Goal: Information Seeking & Learning: Learn about a topic

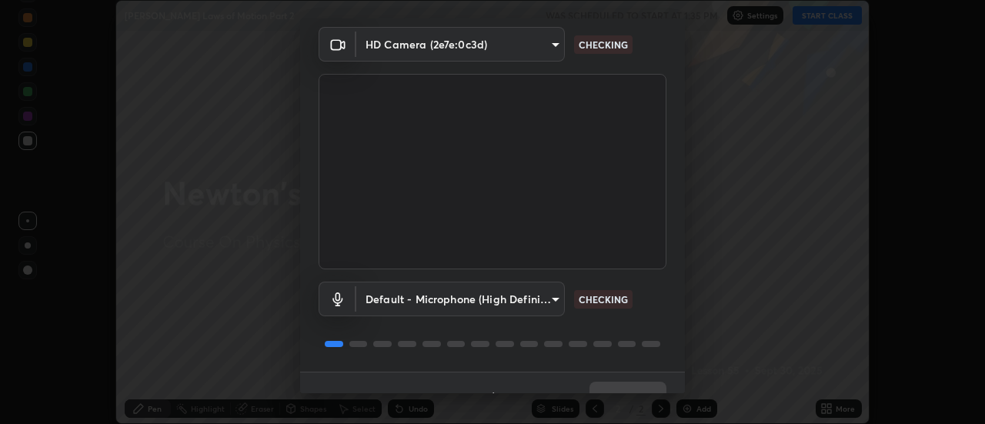
scroll to position [81, 0]
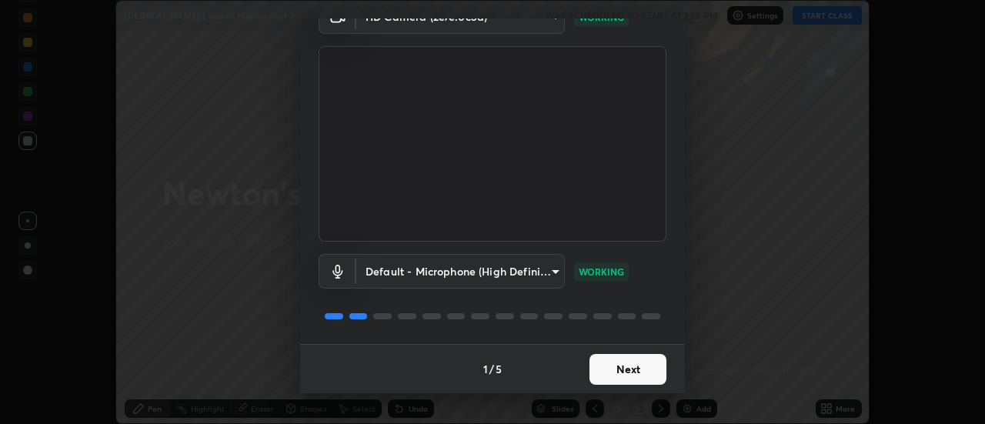
click at [637, 372] on button "Next" at bounding box center [627, 369] width 77 height 31
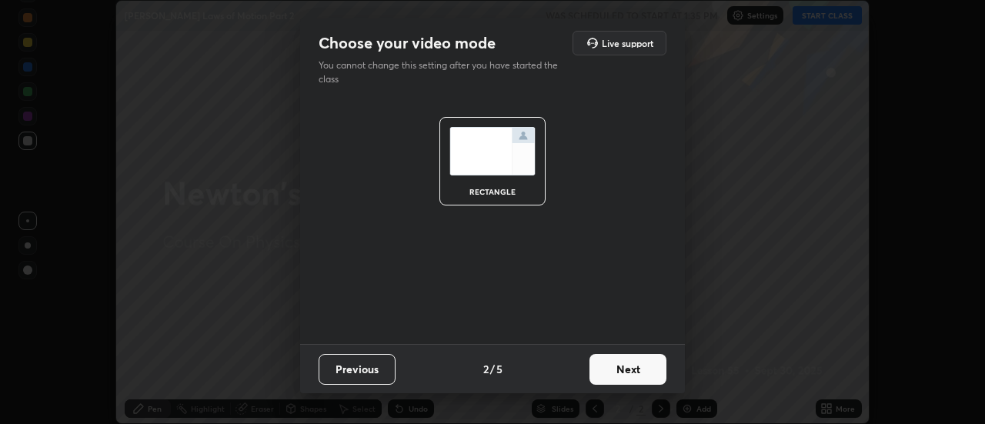
click at [649, 366] on button "Next" at bounding box center [627, 369] width 77 height 31
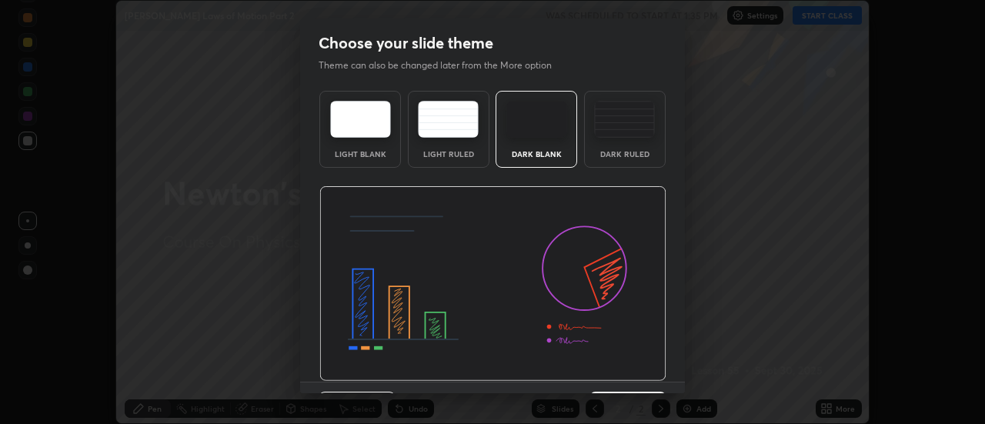
scroll to position [38, 0]
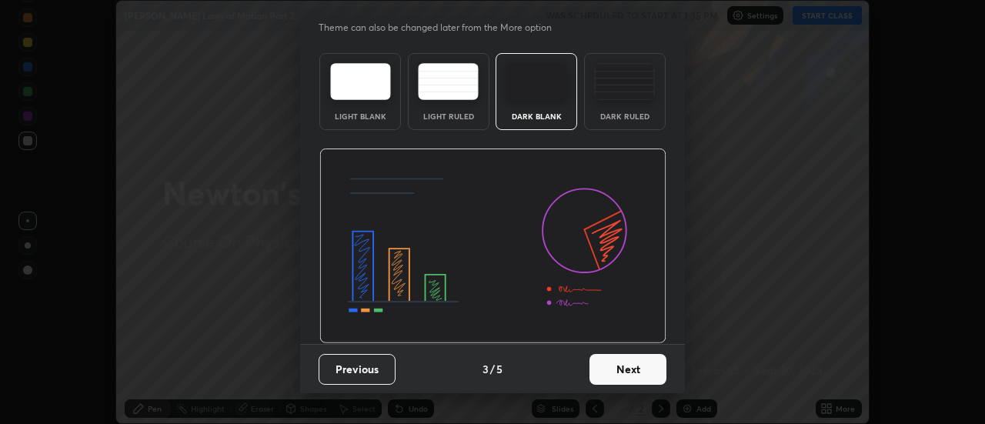
click at [649, 373] on button "Next" at bounding box center [627, 369] width 77 height 31
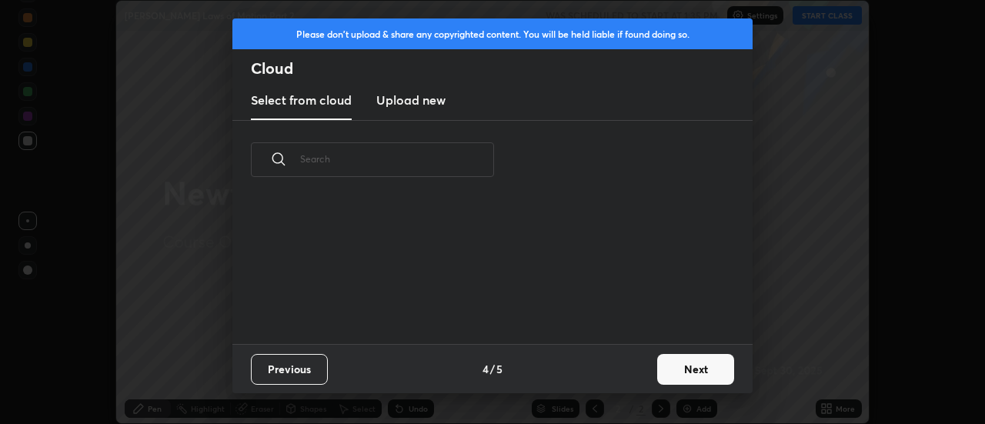
scroll to position [145, 494]
click at [693, 369] on button "Next" at bounding box center [695, 369] width 77 height 31
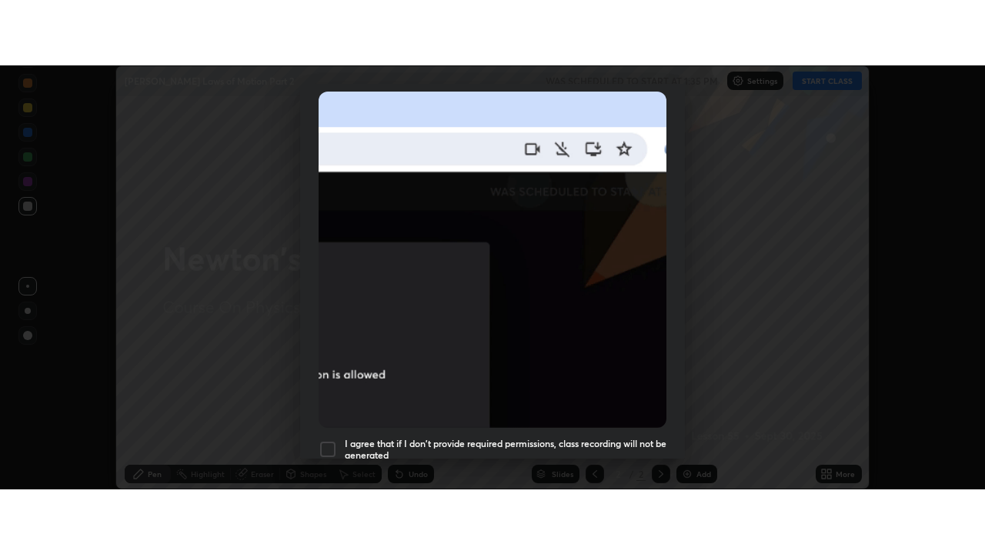
scroll to position [395, 0]
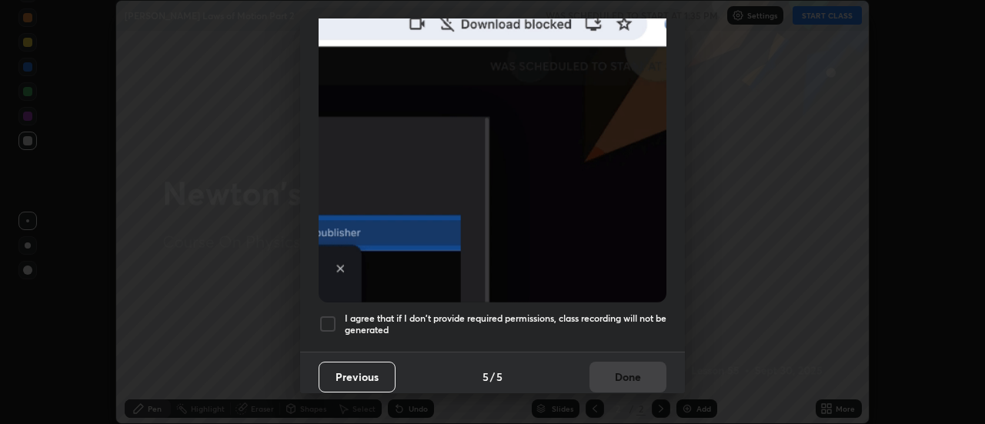
click at [329, 315] on div at bounding box center [327, 324] width 18 height 18
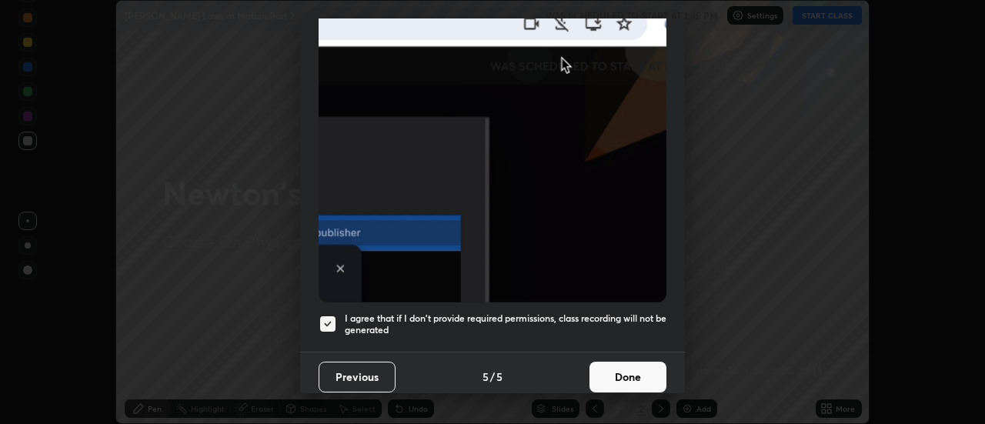
click at [614, 362] on button "Done" at bounding box center [627, 377] width 77 height 31
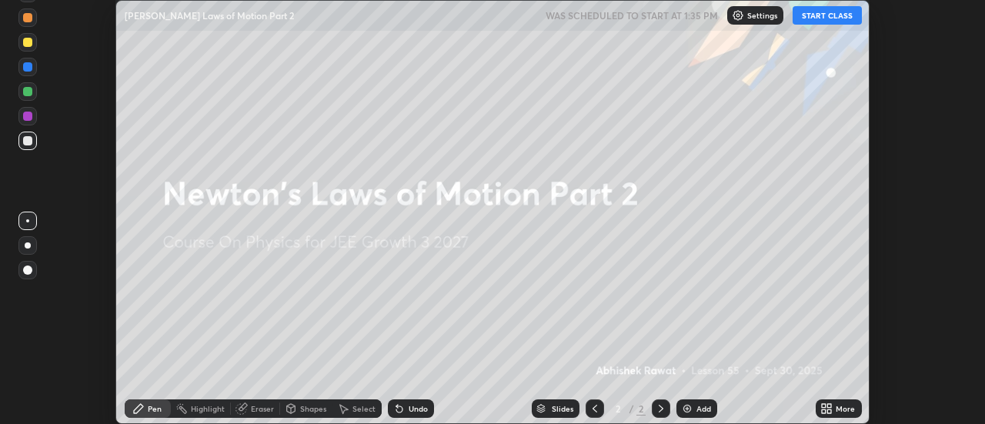
click at [832, 409] on icon at bounding box center [826, 408] width 12 height 12
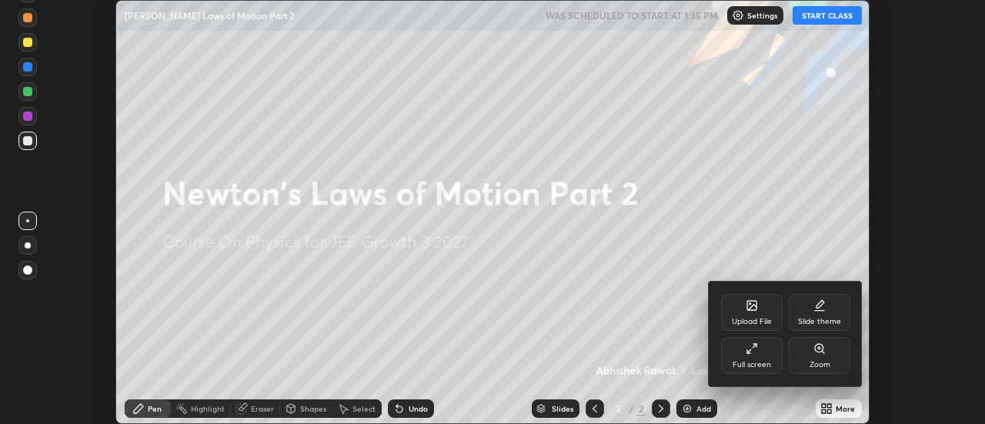
click at [766, 356] on div "Full screen" at bounding box center [752, 355] width 62 height 37
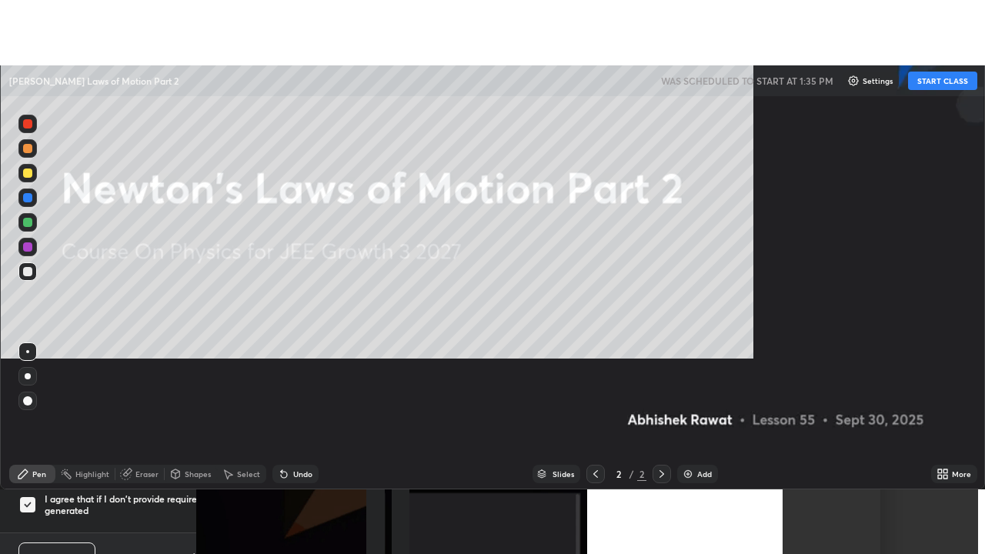
scroll to position [554, 985]
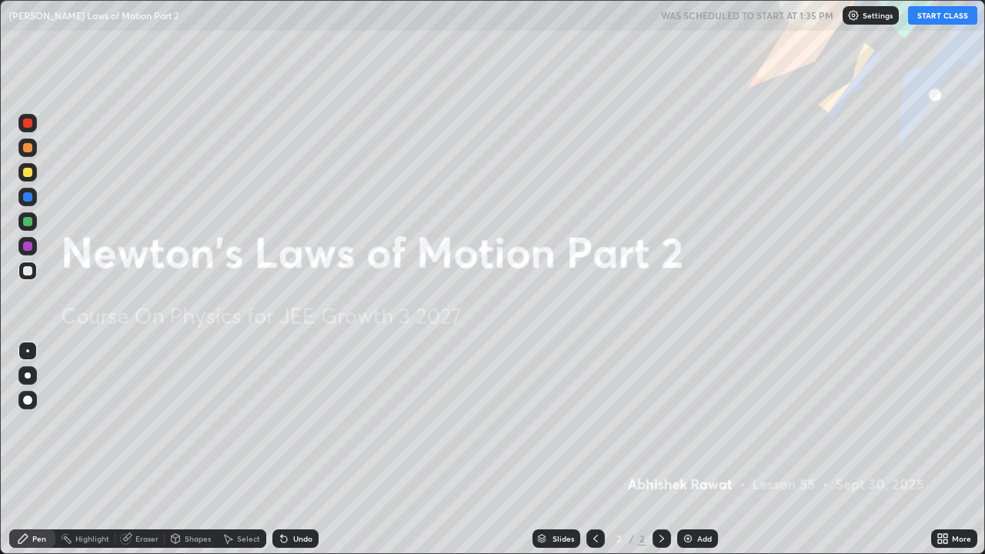
click at [952, 19] on button "START CLASS" at bounding box center [942, 15] width 69 height 18
click at [689, 423] on img at bounding box center [688, 538] width 12 height 12
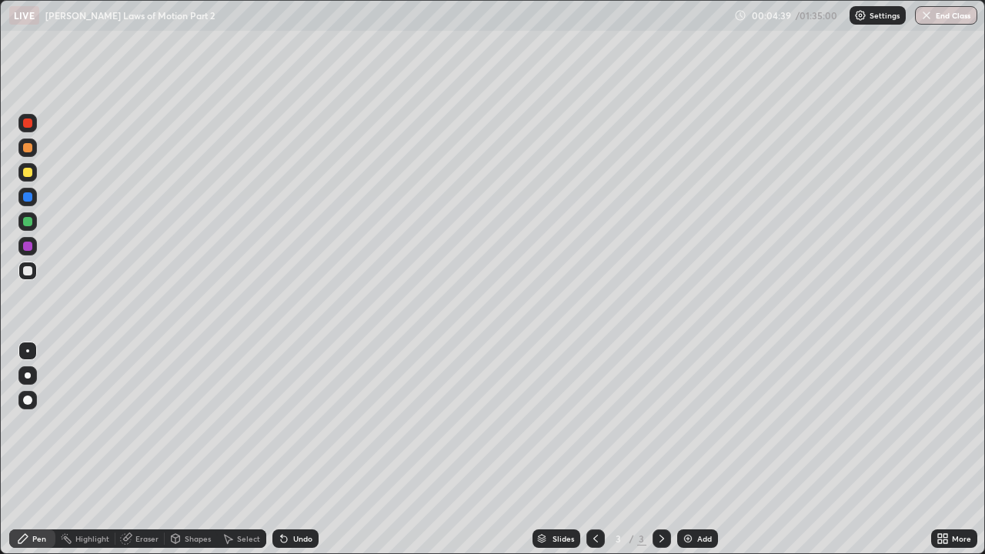
click at [25, 174] on div at bounding box center [27, 172] width 9 height 9
click at [686, 423] on img at bounding box center [688, 538] width 12 height 12
click at [35, 273] on div at bounding box center [27, 271] width 18 height 18
click at [689, 423] on img at bounding box center [688, 538] width 12 height 12
click at [594, 423] on icon at bounding box center [595, 538] width 12 height 12
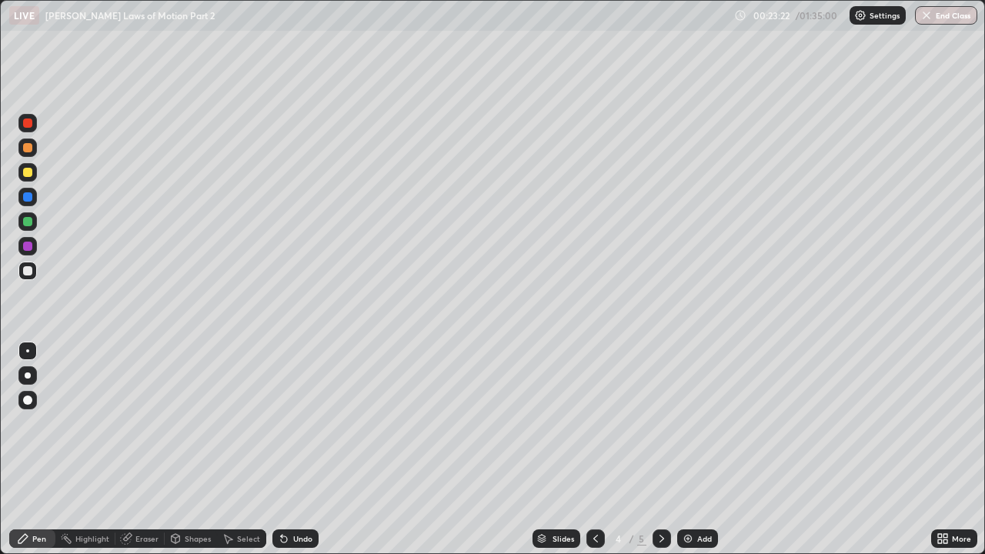
click at [695, 423] on div "Add" at bounding box center [697, 538] width 41 height 18
click at [45, 423] on div "Pen" at bounding box center [39, 539] width 14 height 8
click at [28, 351] on div at bounding box center [27, 350] width 3 height 3
click at [689, 423] on img at bounding box center [688, 538] width 12 height 12
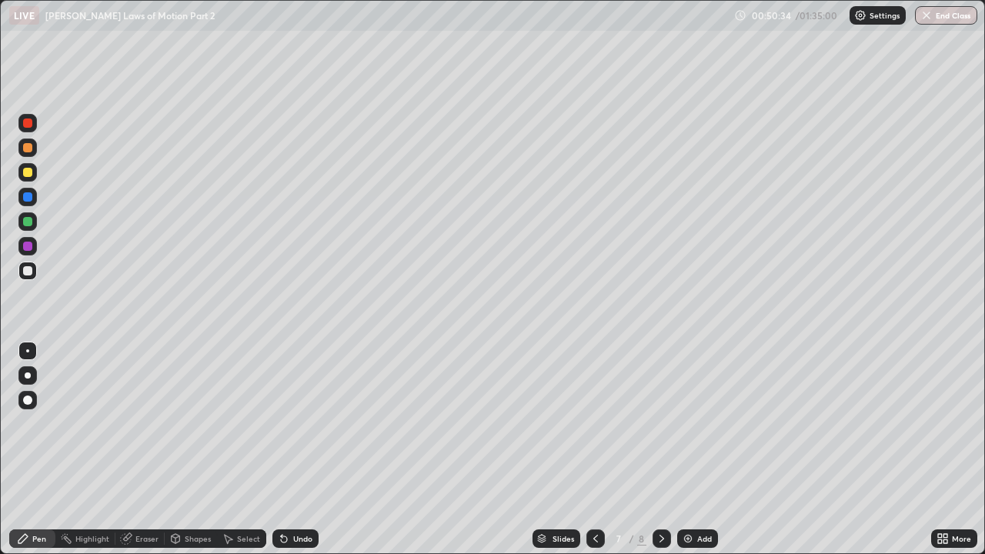
click at [693, 423] on div "Add" at bounding box center [697, 538] width 41 height 18
click at [26, 172] on div at bounding box center [27, 172] width 9 height 9
click at [689, 423] on img at bounding box center [688, 538] width 12 height 12
click at [33, 273] on div at bounding box center [27, 271] width 18 height 18
click at [689, 423] on div "Add" at bounding box center [697, 538] width 41 height 18
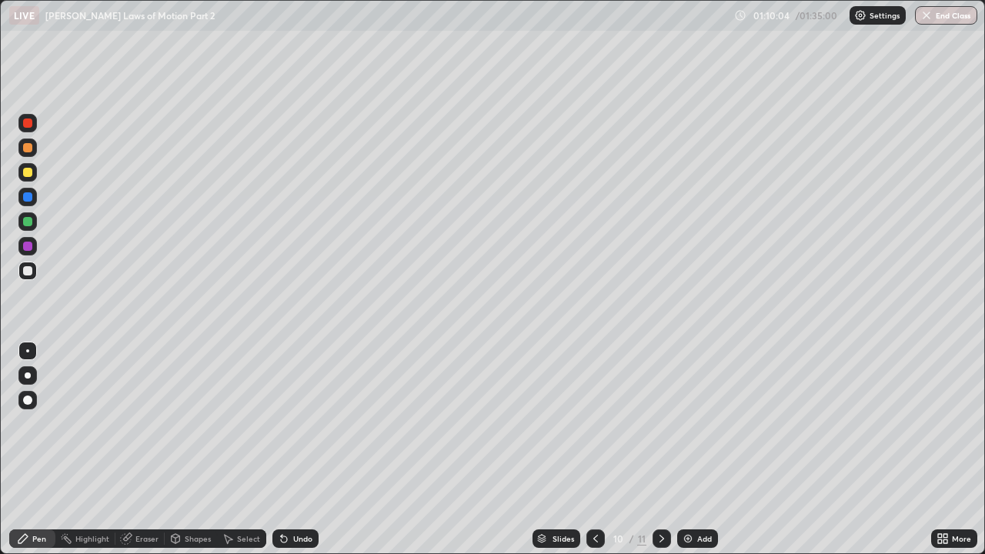
click at [34, 174] on div at bounding box center [27, 172] width 18 height 18
click at [692, 423] on img at bounding box center [688, 538] width 12 height 12
click at [600, 423] on div at bounding box center [595, 538] width 18 height 18
click at [660, 423] on icon at bounding box center [661, 538] width 12 height 12
click at [690, 423] on img at bounding box center [688, 538] width 12 height 12
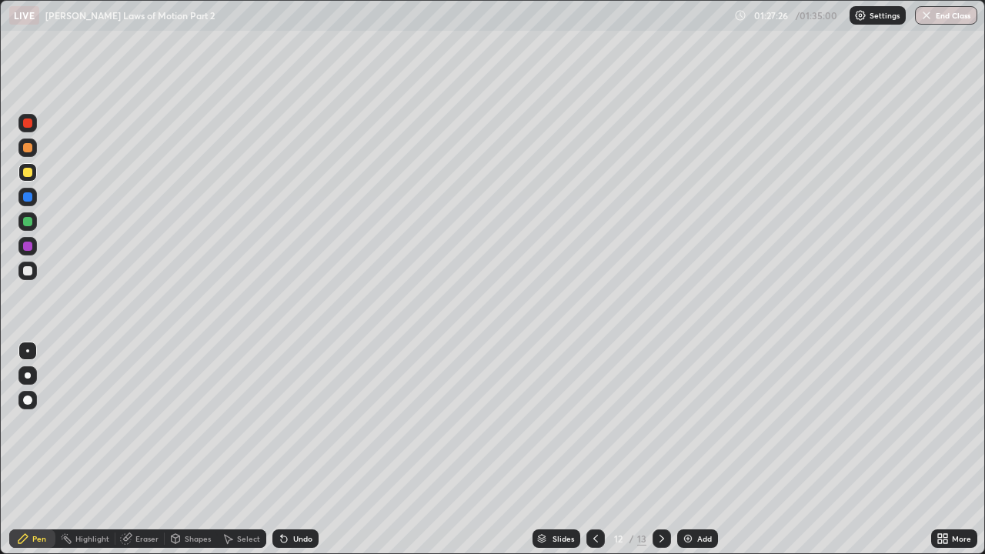
click at [661, 423] on icon at bounding box center [661, 538] width 12 height 12
click at [590, 423] on icon at bounding box center [595, 538] width 12 height 12
click at [594, 423] on icon at bounding box center [595, 538] width 12 height 12
click at [660, 423] on icon at bounding box center [661, 538] width 12 height 12
click at [593, 423] on icon at bounding box center [595, 538] width 12 height 12
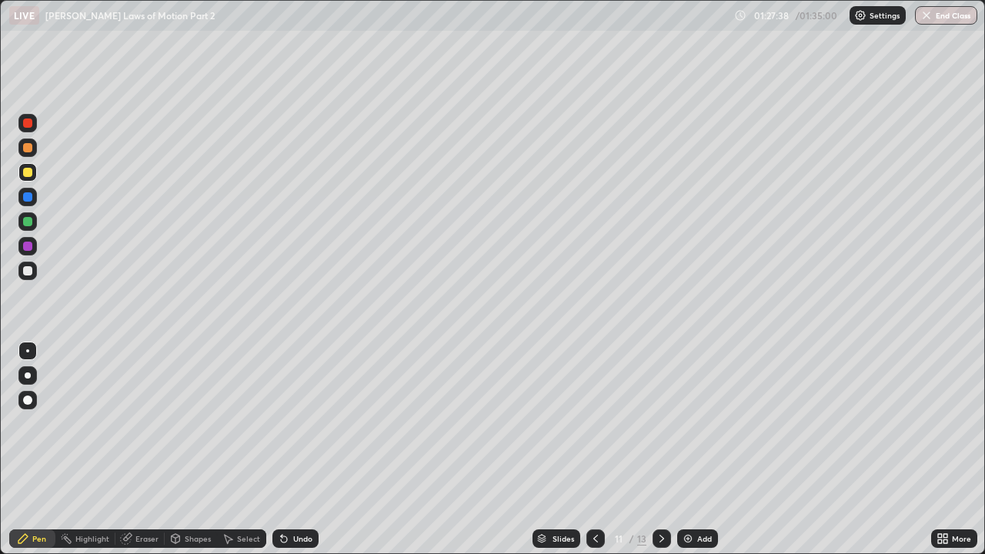
click at [653, 423] on div at bounding box center [661, 538] width 18 height 18
click at [594, 423] on icon at bounding box center [595, 538] width 12 height 12
click at [652, 423] on div at bounding box center [661, 538] width 18 height 18
click at [595, 423] on icon at bounding box center [595, 538] width 12 height 12
click at [660, 423] on icon at bounding box center [661, 538] width 12 height 12
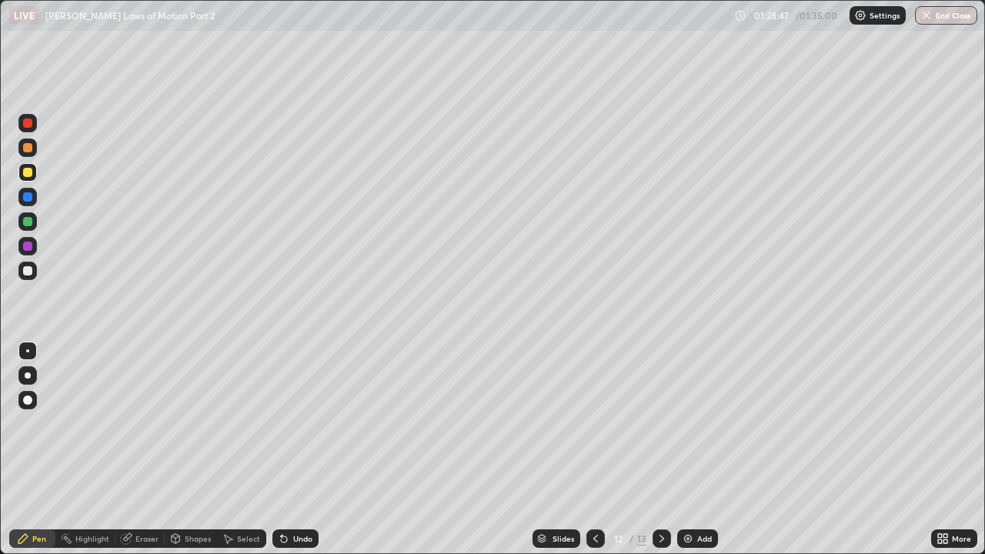
click at [600, 423] on div at bounding box center [595, 538] width 18 height 18
click at [667, 423] on div at bounding box center [661, 538] width 18 height 18
click at [603, 423] on div at bounding box center [595, 538] width 18 height 31
click at [662, 423] on icon at bounding box center [661, 538] width 12 height 12
click at [596, 423] on icon at bounding box center [595, 538] width 12 height 12
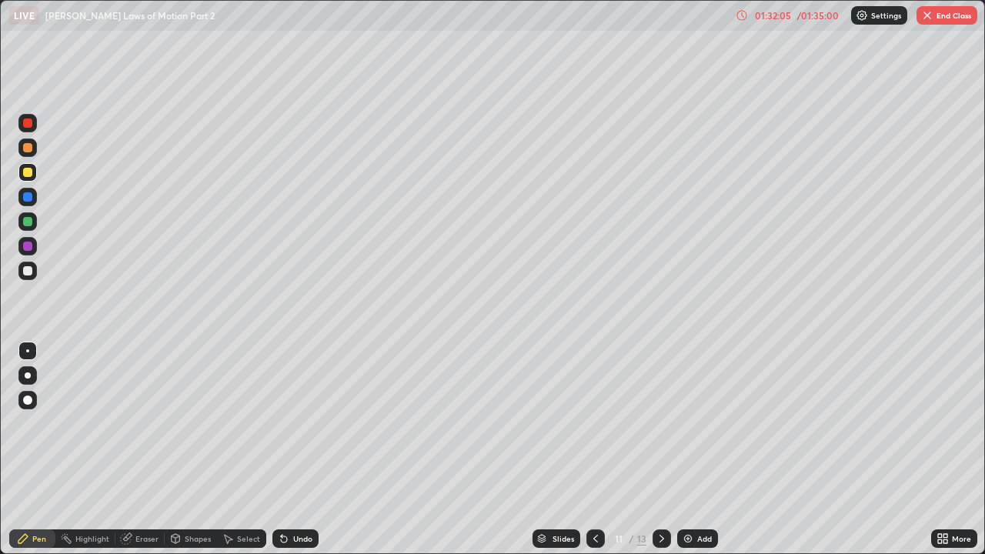
click at [659, 423] on icon at bounding box center [661, 538] width 12 height 12
click at [689, 423] on img at bounding box center [688, 538] width 12 height 12
click at [949, 19] on button "End Class" at bounding box center [946, 15] width 61 height 18
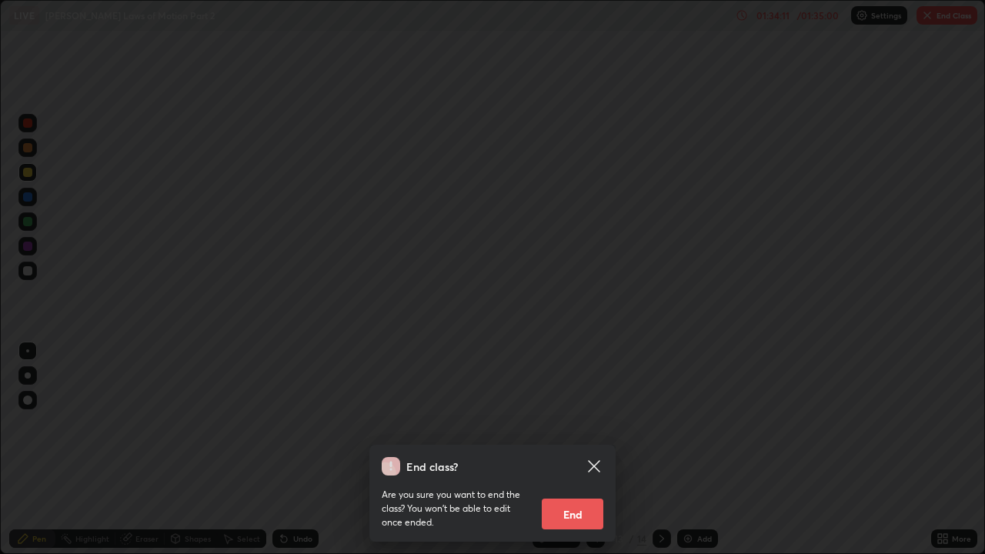
click at [583, 423] on button "End" at bounding box center [573, 514] width 62 height 31
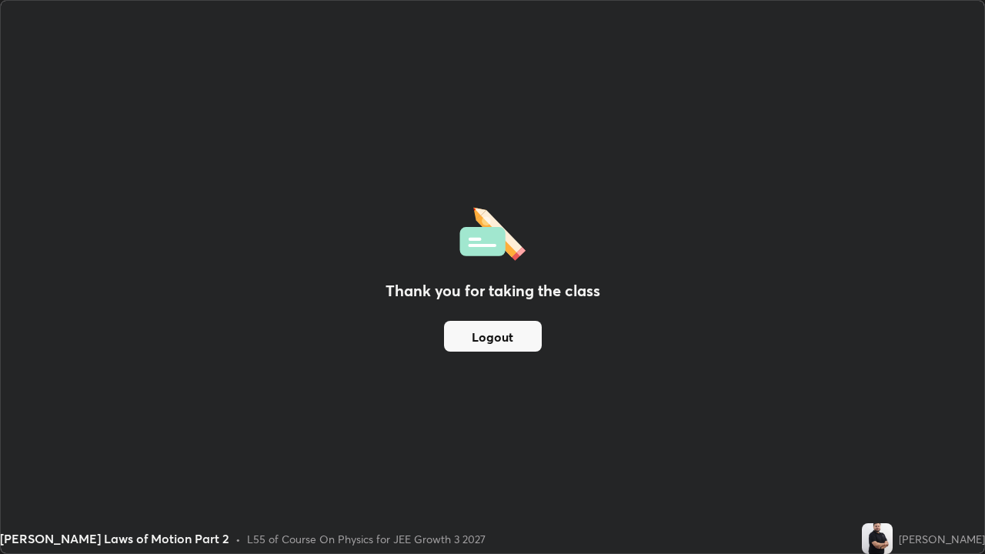
click at [528, 338] on button "Logout" at bounding box center [493, 336] width 98 height 31
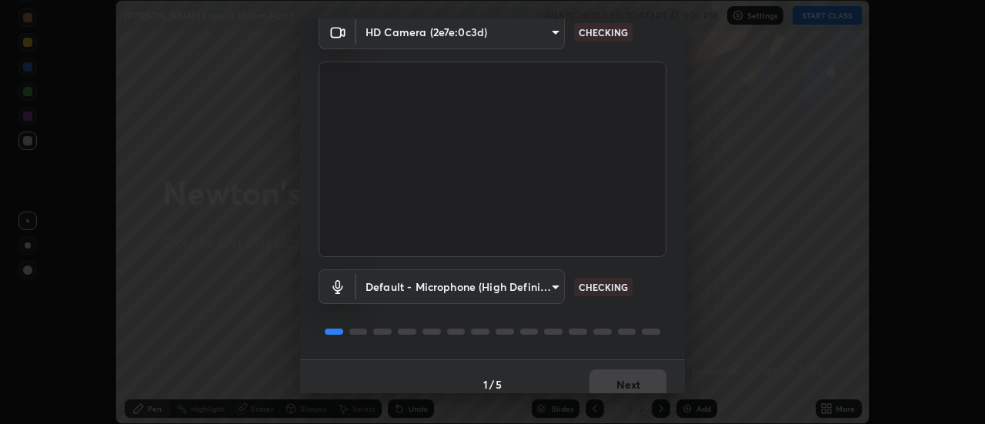
scroll to position [81, 0]
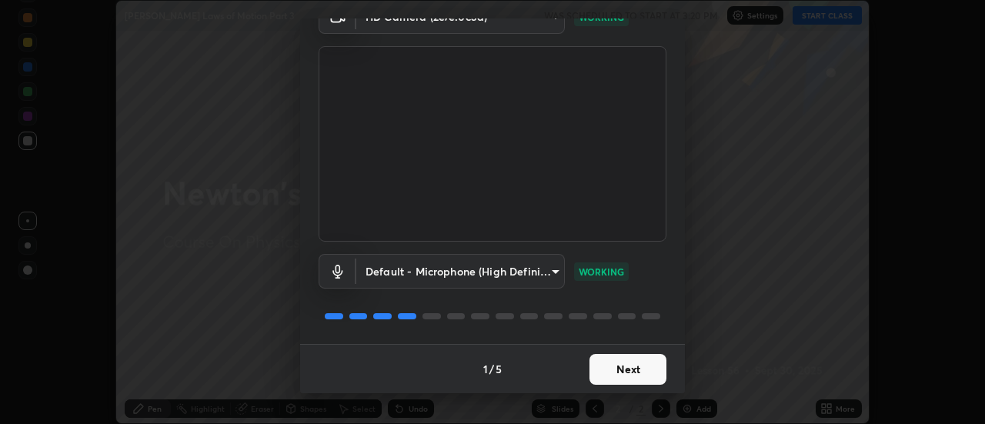
click at [639, 361] on button "Next" at bounding box center [627, 369] width 77 height 31
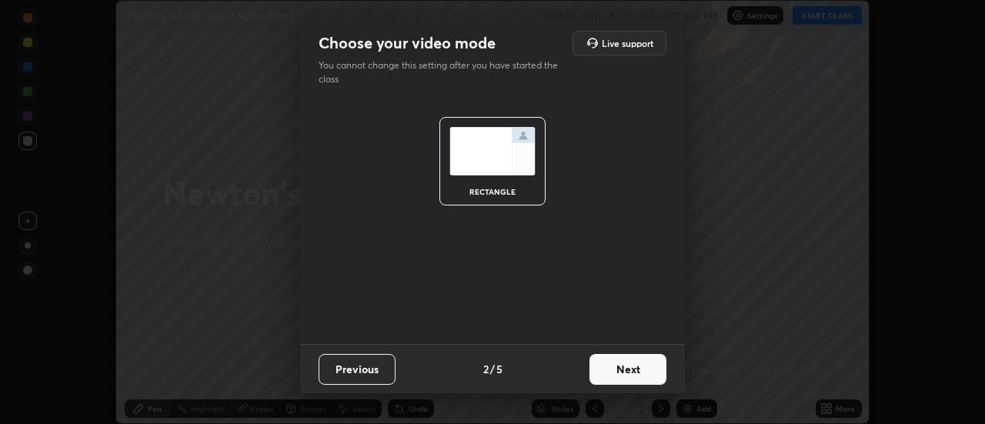
scroll to position [0, 0]
click at [662, 367] on button "Next" at bounding box center [627, 369] width 77 height 31
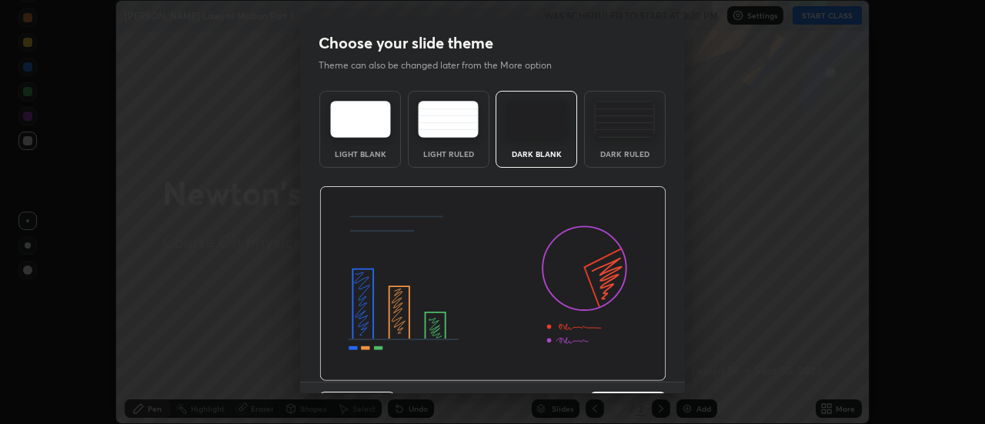
scroll to position [38, 0]
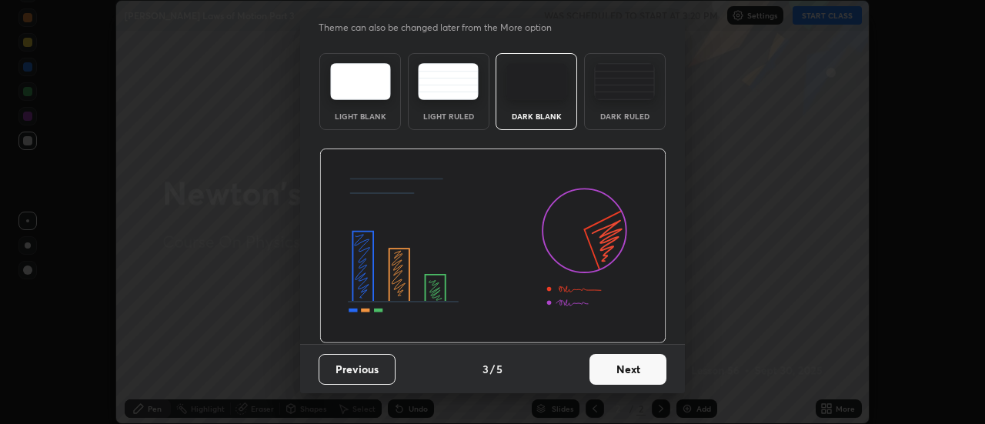
click at [642, 365] on button "Next" at bounding box center [627, 369] width 77 height 31
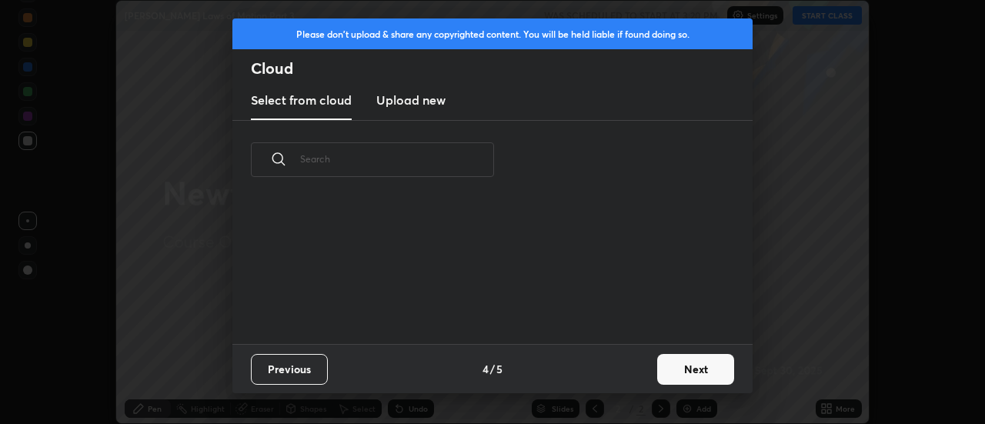
scroll to position [145, 494]
click at [699, 367] on button "Next" at bounding box center [695, 369] width 77 height 31
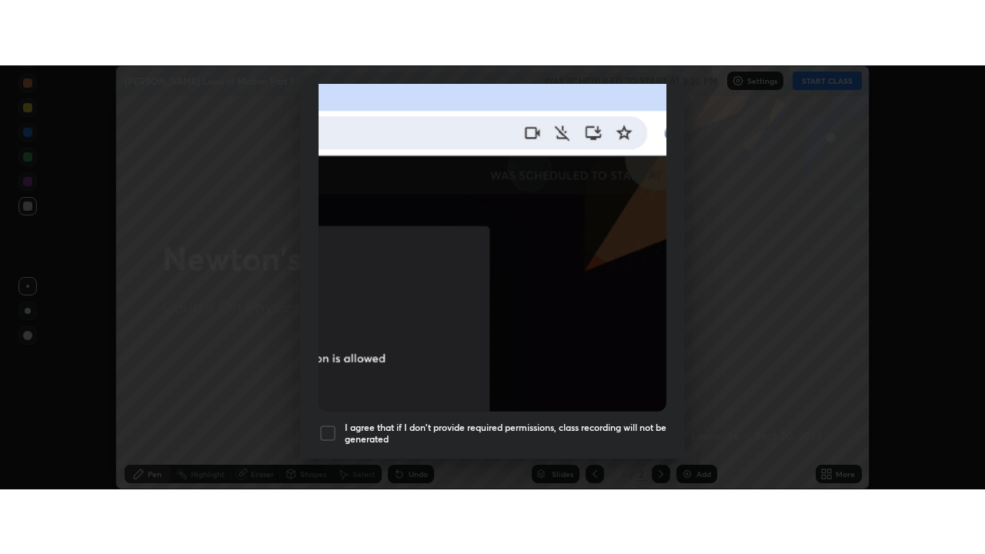
scroll to position [395, 0]
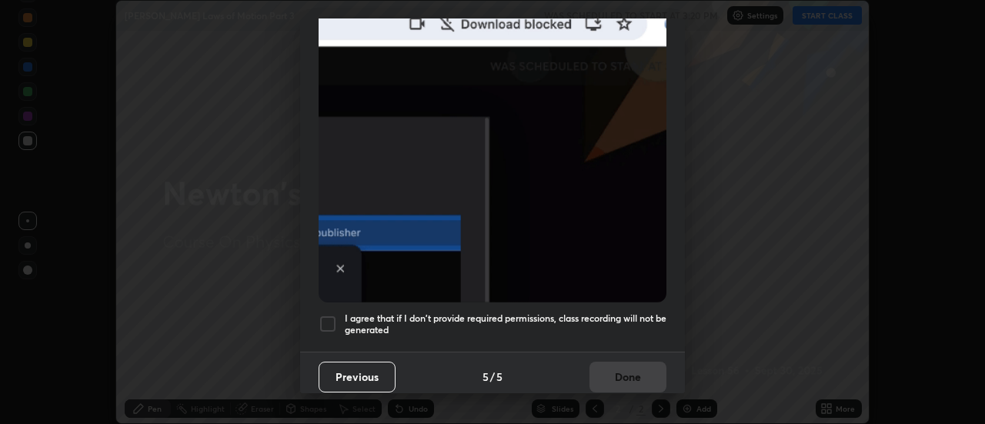
click at [329, 318] on div at bounding box center [327, 324] width 18 height 18
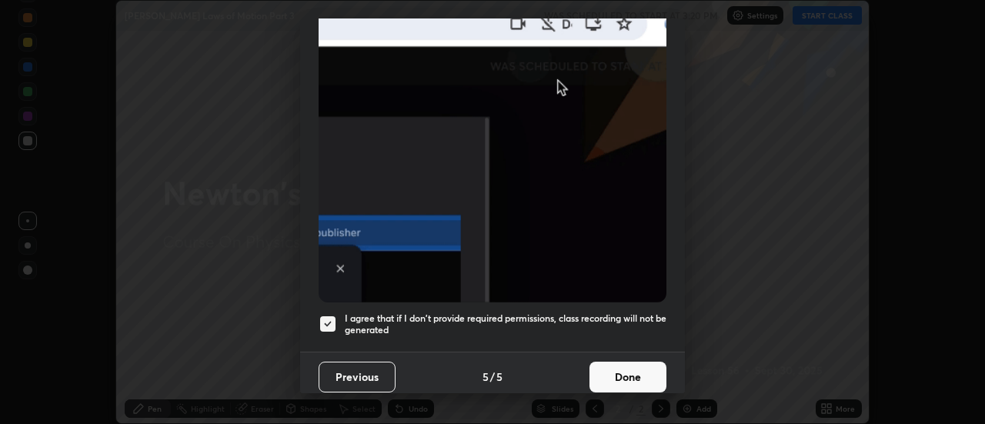
click at [631, 365] on button "Done" at bounding box center [627, 377] width 77 height 31
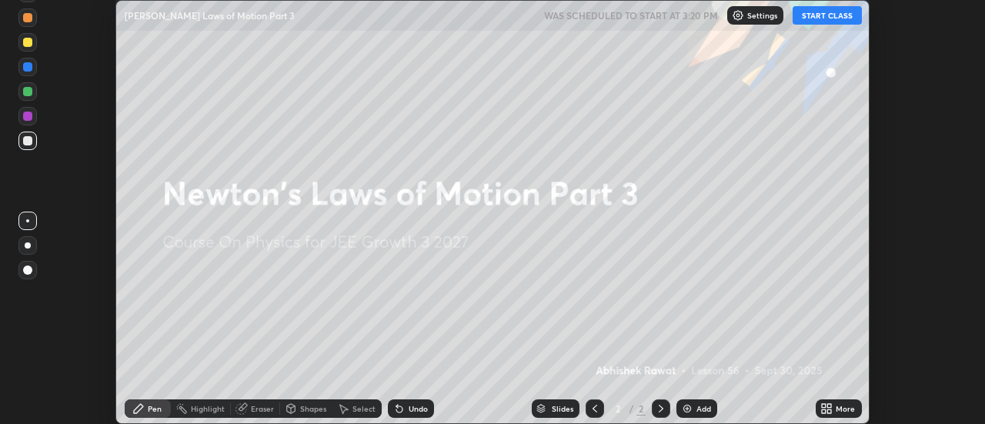
click at [832, 407] on icon at bounding box center [826, 408] width 12 height 12
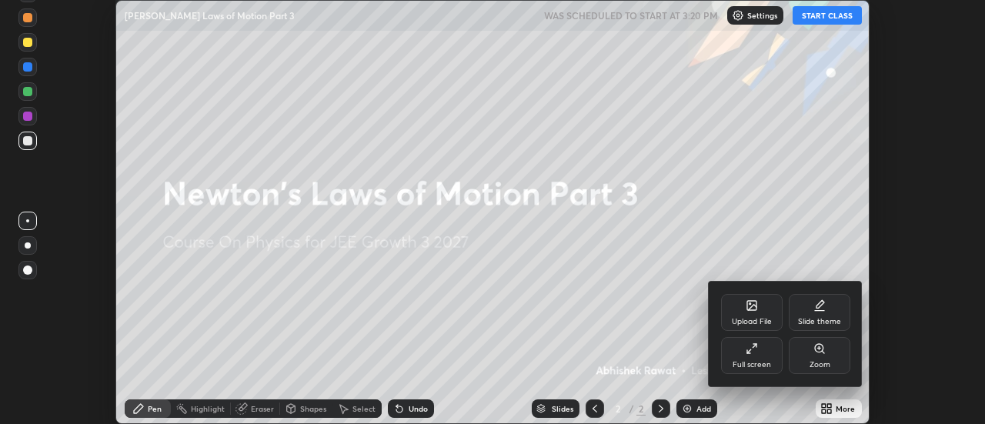
click at [755, 353] on icon at bounding box center [751, 348] width 12 height 12
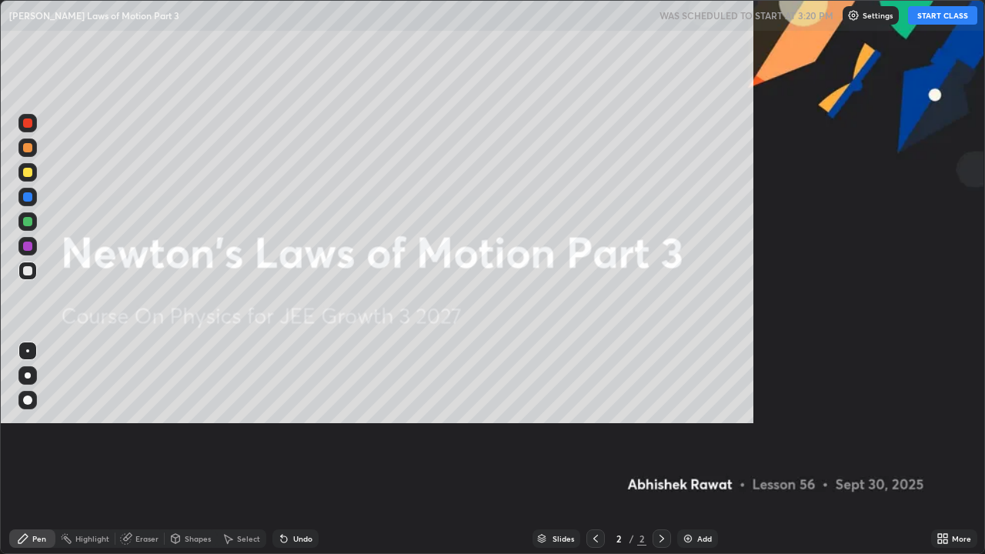
scroll to position [554, 985]
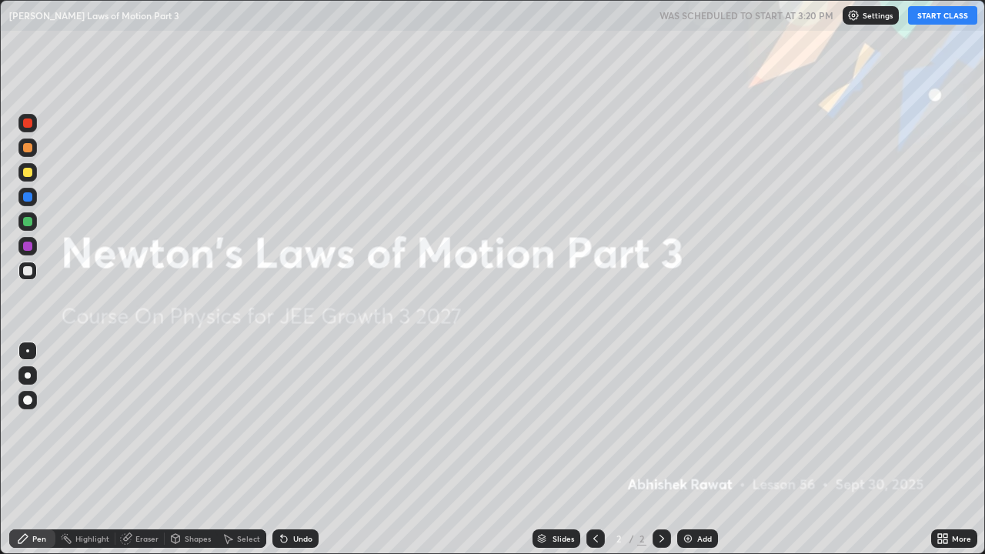
click at [941, 13] on button "START CLASS" at bounding box center [942, 15] width 69 height 18
click at [695, 423] on div "Add" at bounding box center [697, 538] width 41 height 18
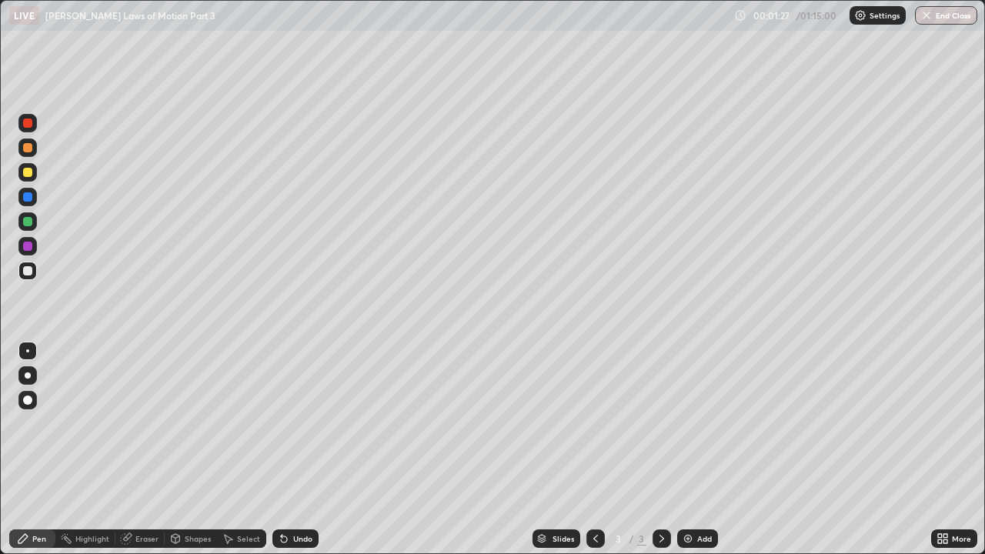
click at [28, 173] on div at bounding box center [27, 172] width 9 height 9
click at [689, 423] on img at bounding box center [688, 538] width 12 height 12
click at [691, 423] on img at bounding box center [688, 538] width 12 height 12
click at [27, 277] on div at bounding box center [27, 271] width 18 height 18
click at [139, 423] on div "Eraser" at bounding box center [146, 539] width 23 height 8
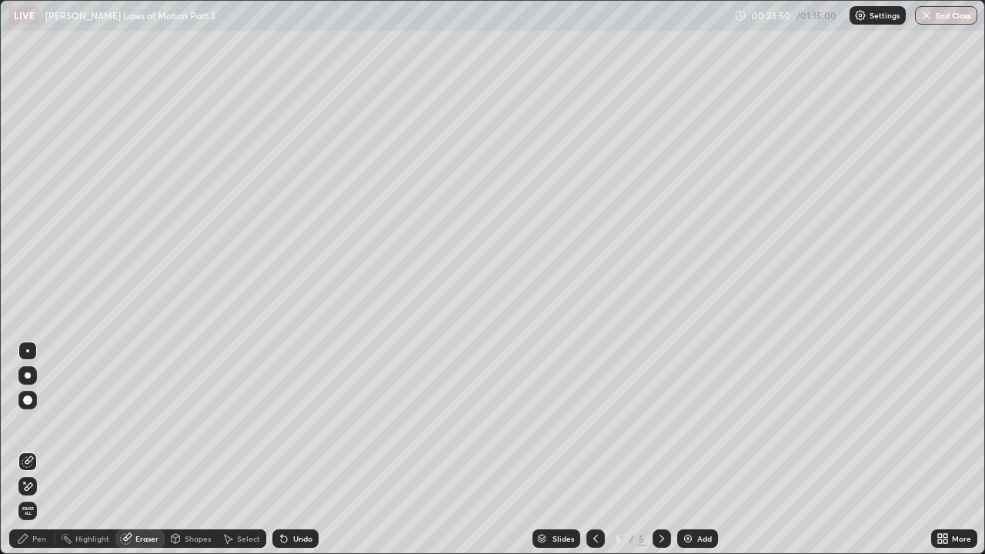
click at [46, 423] on div "Pen" at bounding box center [32, 538] width 46 height 18
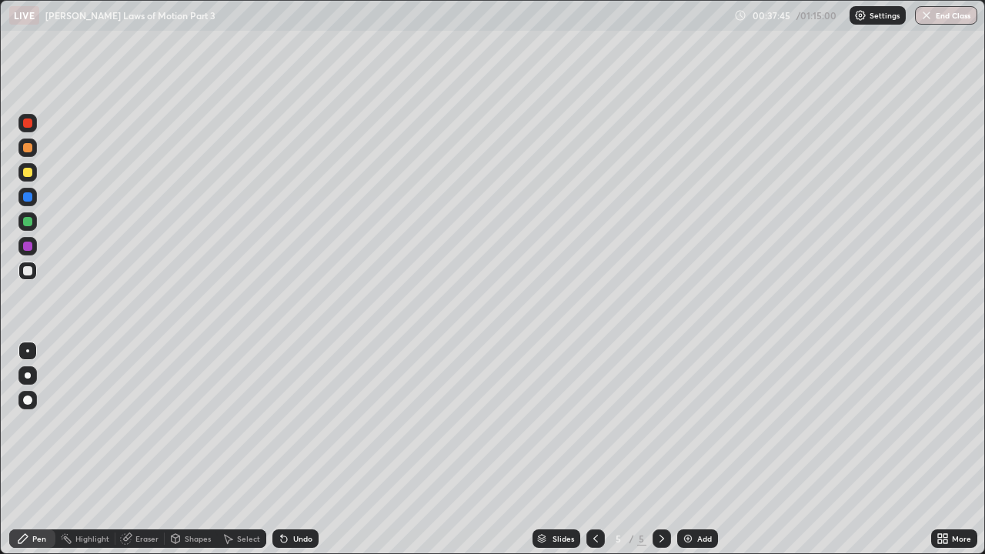
click at [692, 423] on img at bounding box center [688, 538] width 12 height 12
click at [687, 423] on img at bounding box center [688, 538] width 12 height 12
click at [686, 423] on img at bounding box center [688, 538] width 12 height 12
click at [594, 423] on icon at bounding box center [595, 538] width 12 height 12
click at [685, 423] on img at bounding box center [688, 538] width 12 height 12
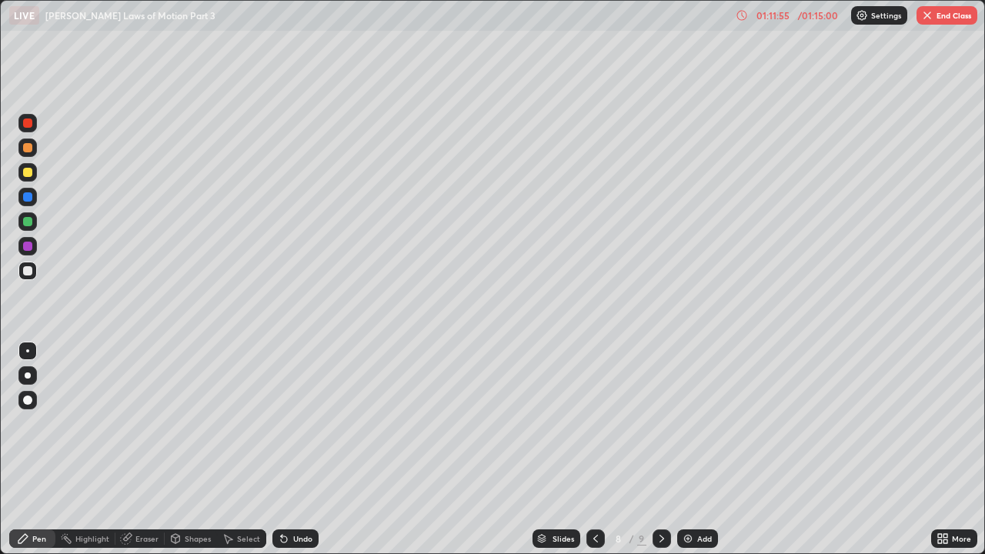
click at [594, 423] on icon at bounding box center [595, 538] width 12 height 12
click at [659, 423] on icon at bounding box center [661, 538] width 12 height 12
click at [595, 423] on icon at bounding box center [595, 538] width 12 height 12
click at [659, 423] on icon at bounding box center [661, 538] width 12 height 12
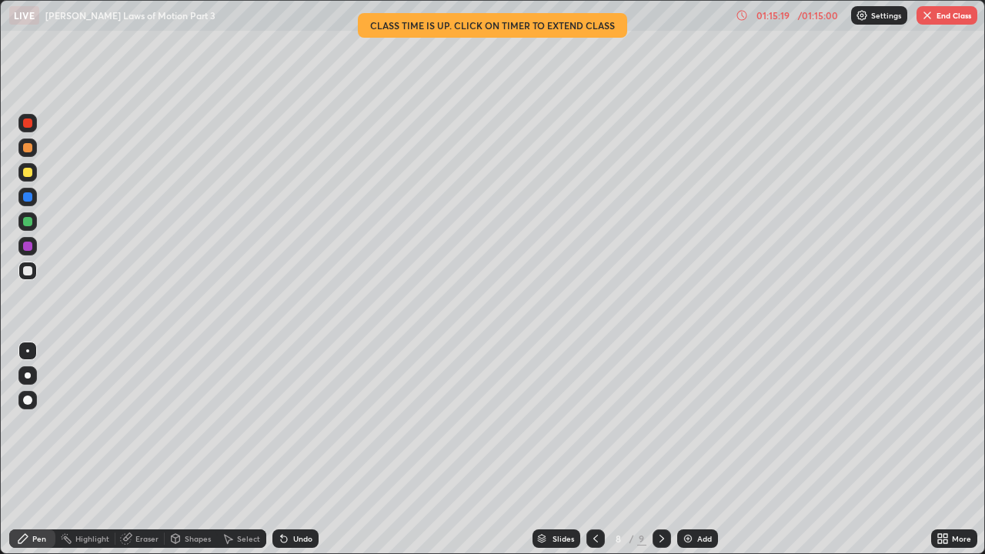
click at [941, 16] on button "End Class" at bounding box center [946, 15] width 61 height 18
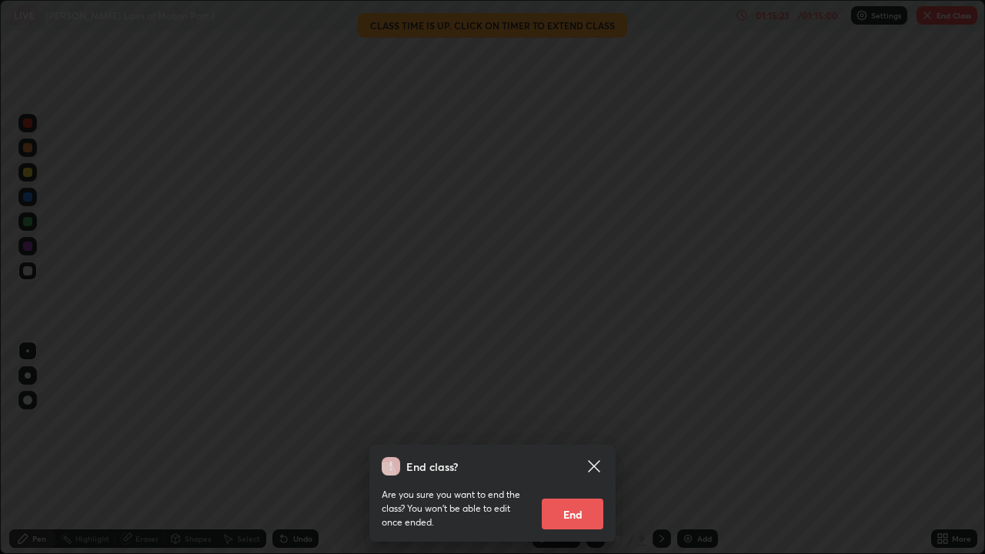
click at [569, 423] on button "End" at bounding box center [573, 514] width 62 height 31
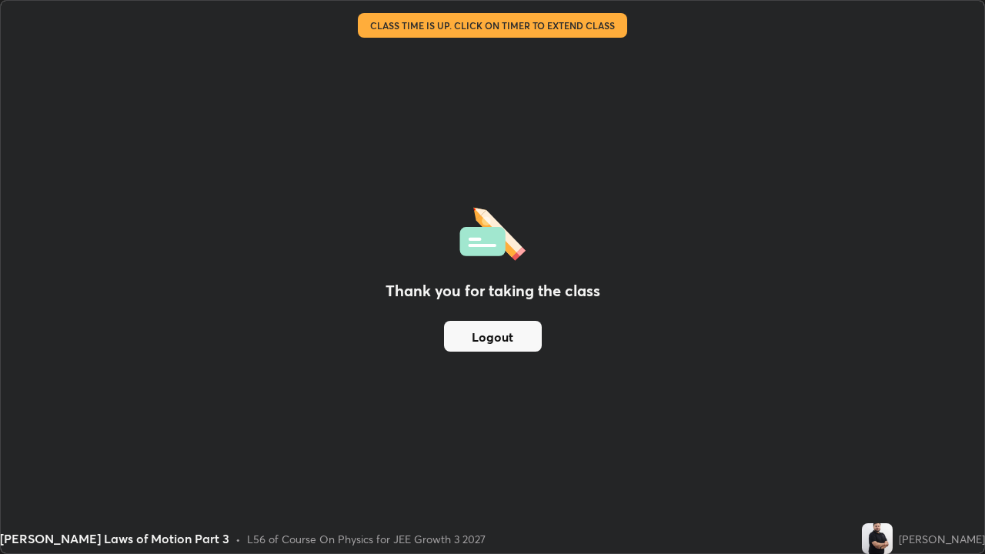
click at [509, 342] on button "Logout" at bounding box center [493, 336] width 98 height 31
